Goal: Check status: Check status

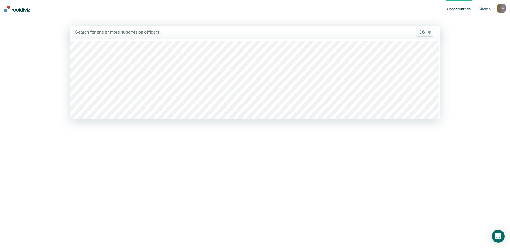
click at [383, 30] on div "D61" at bounding box center [381, 32] width 108 height 9
click at [484, 9] on link "Client s" at bounding box center [484, 8] width 15 height 17
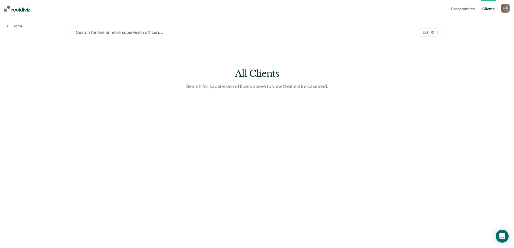
click at [16, 26] on link "Home" at bounding box center [14, 26] width 16 height 5
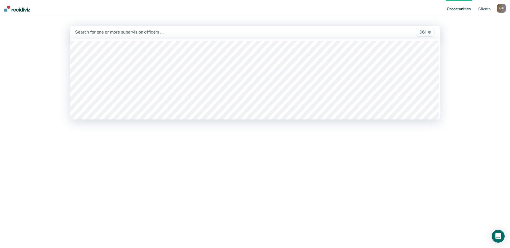
click at [130, 27] on div "Search for one or more supervision officers … D61" at bounding box center [255, 32] width 370 height 13
drag, startPoint x: 98, startPoint y: 30, endPoint x: 94, endPoint y: 23, distance: 7.7
click at [97, 27] on div "Search for one or more supervision officers … D61" at bounding box center [255, 32] width 370 height 13
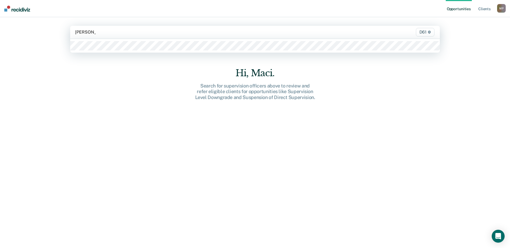
type input "[PERSON_NAME]"
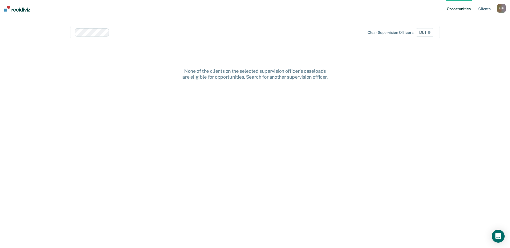
click at [171, 35] on div at bounding box center [201, 32] width 252 height 8
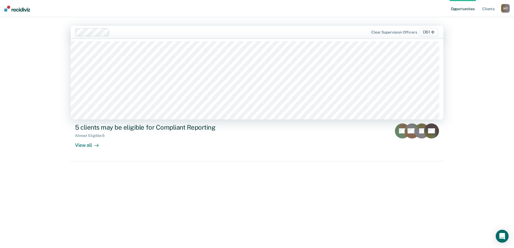
click at [24, 108] on div "Opportunities Client s [PERSON_NAME] M P Profile How it works Log Out option [P…" at bounding box center [257, 124] width 514 height 248
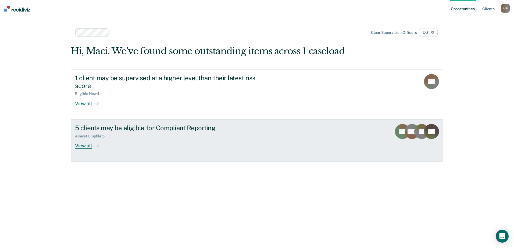
click at [85, 145] on div "View all" at bounding box center [90, 143] width 30 height 10
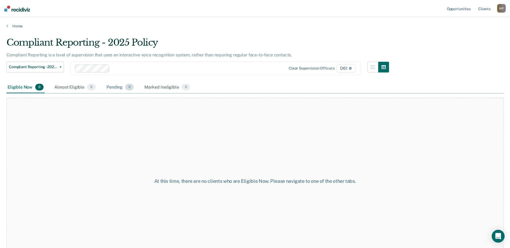
click at [119, 87] on div "Pending 0" at bounding box center [119, 88] width 29 height 12
click at [81, 86] on div "Almost Eligible 5" at bounding box center [75, 88] width 44 height 12
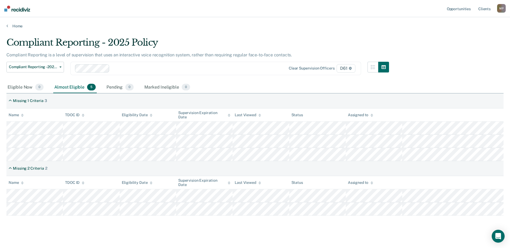
click at [451, 65] on div "Compliant Reporting - 2025 Policy Compliant Reporting is a level of supervision…" at bounding box center [254, 125] width 497 height 177
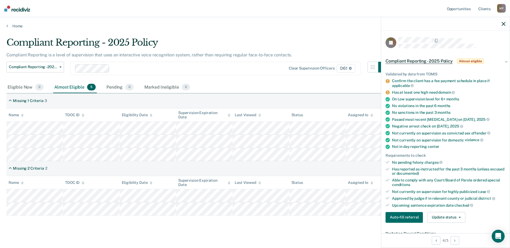
click at [202, 33] on main "Compliant Reporting - 2025 Policy Compliant Reporting is a level of supervision…" at bounding box center [255, 140] width 510 height 224
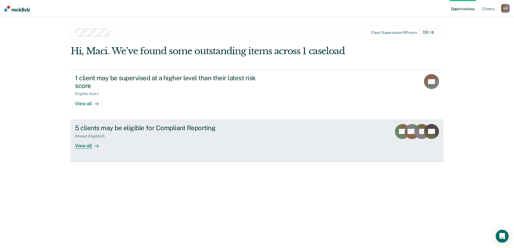
click at [81, 148] on div "View all" at bounding box center [90, 143] width 30 height 10
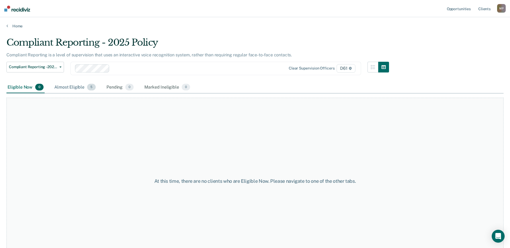
click at [73, 86] on div "Almost Eligible 5" at bounding box center [75, 88] width 44 height 12
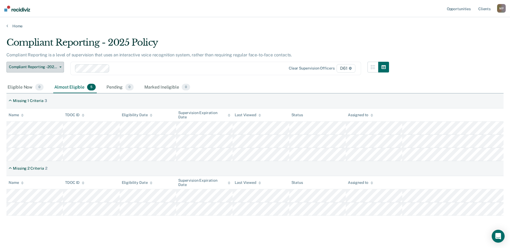
click at [59, 65] on button "Compliant Reporting - 2025 Policy" at bounding box center [35, 67] width 58 height 11
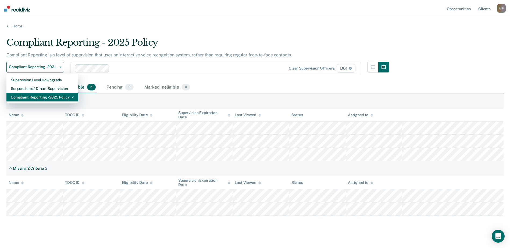
click at [58, 97] on div "Compliant Reporting - 2025 Policy" at bounding box center [42, 97] width 63 height 9
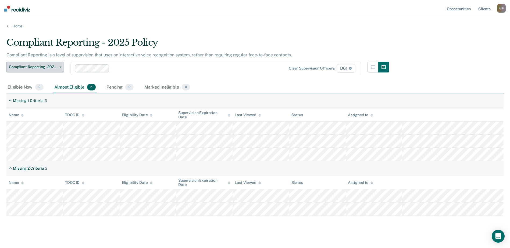
scroll to position [6, 0]
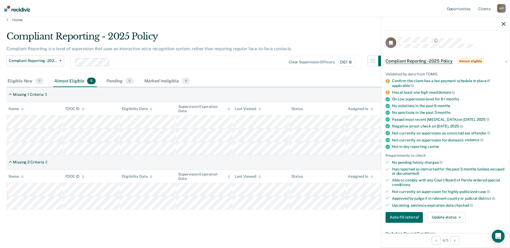
click at [331, 79] on div "Eligible Now 0 Almost Eligible 5 Pending 0 Marked Ineligible 0" at bounding box center [254, 82] width 497 height 12
click at [502, 24] on icon "button" at bounding box center [504, 24] width 4 height 4
click at [349, 42] on div "Compliant Reporting - 2025 Policy" at bounding box center [197, 38] width 382 height 15
click at [502, 23] on icon "button" at bounding box center [504, 24] width 4 height 4
click at [114, 66] on div at bounding box center [173, 62] width 197 height 8
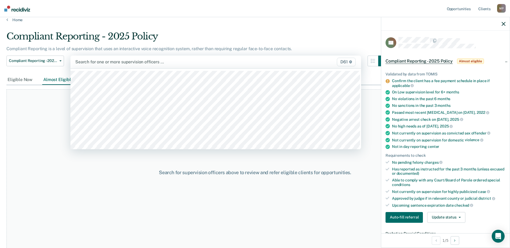
click at [105, 62] on div at bounding box center [173, 62] width 196 height 6
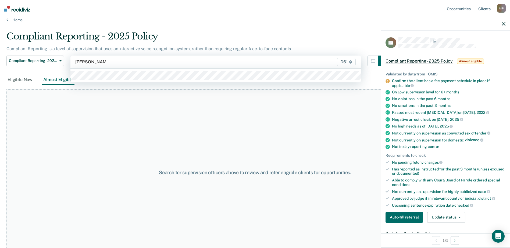
type input "teresa brawner"
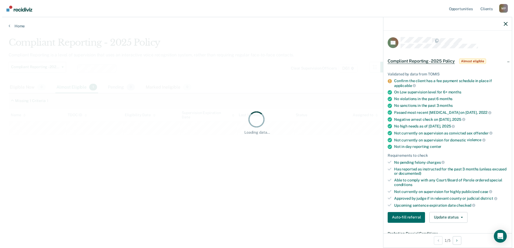
scroll to position [0, 0]
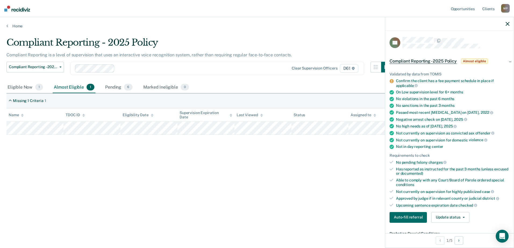
click at [507, 24] on icon "button" at bounding box center [508, 24] width 4 height 4
drag, startPoint x: 154, startPoint y: 194, endPoint x: 153, endPoint y: 198, distance: 3.7
click at [154, 195] on div "Compliant Reporting - 2025 Policy Compliant Reporting is a level of supervision…" at bounding box center [256, 122] width 501 height 171
click at [30, 87] on div "Eligible Now 1" at bounding box center [25, 88] width 38 height 12
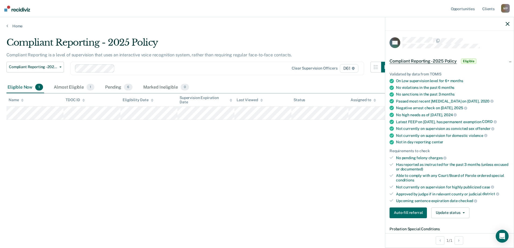
drag, startPoint x: 359, startPoint y: 148, endPoint x: 350, endPoint y: 145, distance: 8.9
click at [359, 148] on div "Compliant Reporting - 2025 Policy Compliant Reporting is a level of supervision…" at bounding box center [256, 122] width 501 height 171
click at [69, 85] on div "Almost Eligible 1" at bounding box center [74, 88] width 43 height 12
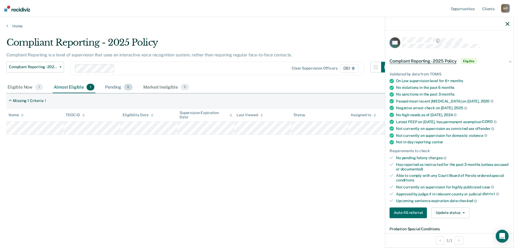
click at [112, 89] on div "Pending 6" at bounding box center [119, 88] width 30 height 12
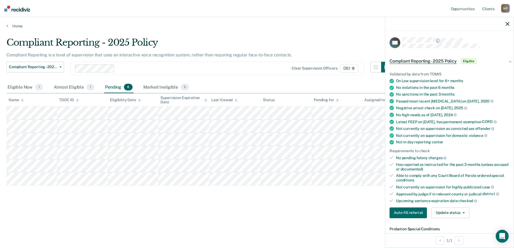
drag, startPoint x: 507, startPoint y: 25, endPoint x: 504, endPoint y: 23, distance: 3.3
click at [507, 25] on icon "button" at bounding box center [508, 24] width 4 height 4
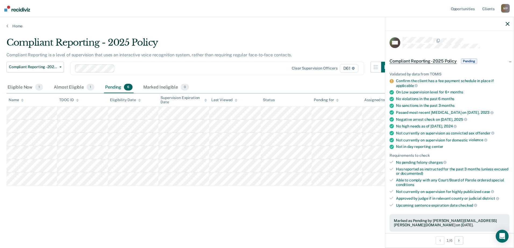
click at [367, 82] on div "Eligible Now 1 Almost Eligible 1 Pending 6 Marked Ineligible 0" at bounding box center [256, 88] width 501 height 12
click at [508, 23] on icon "button" at bounding box center [508, 24] width 4 height 4
